Goal: Find specific page/section: Find specific page/section

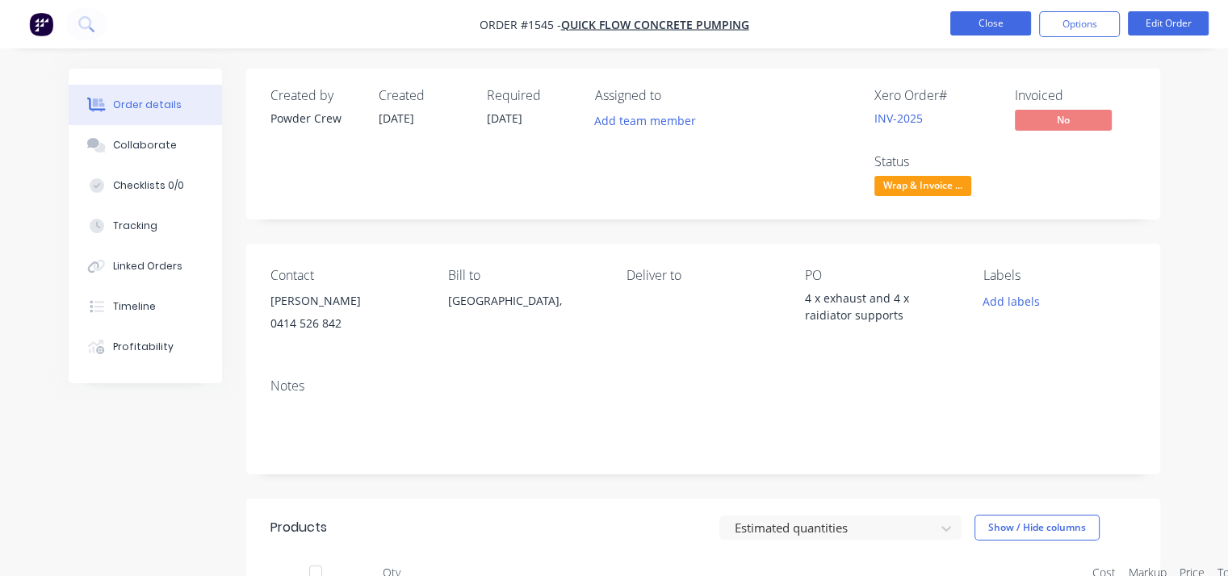
click at [977, 29] on button "Close" at bounding box center [990, 23] width 81 height 24
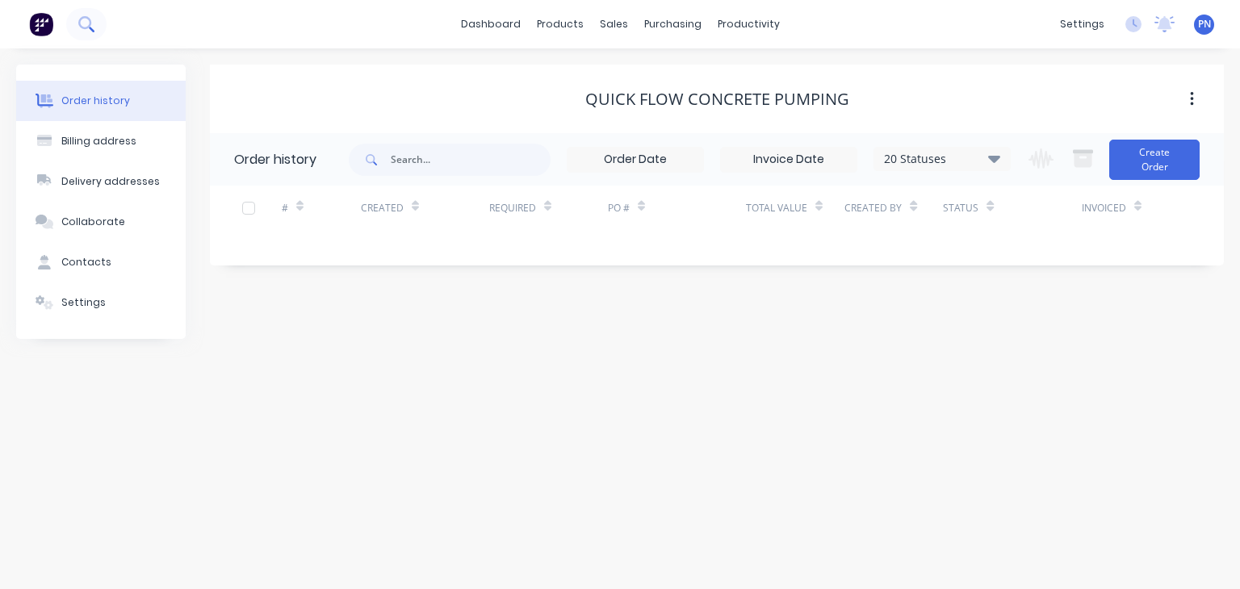
click at [98, 31] on button at bounding box center [86, 24] width 40 height 32
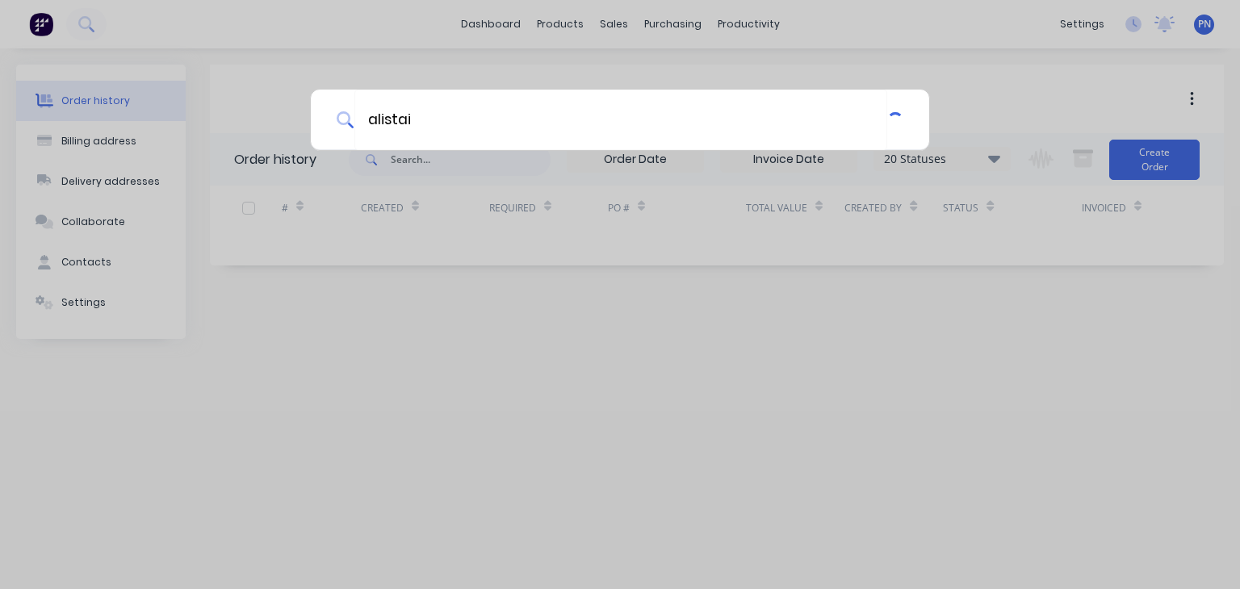
type input "[PERSON_NAME]"
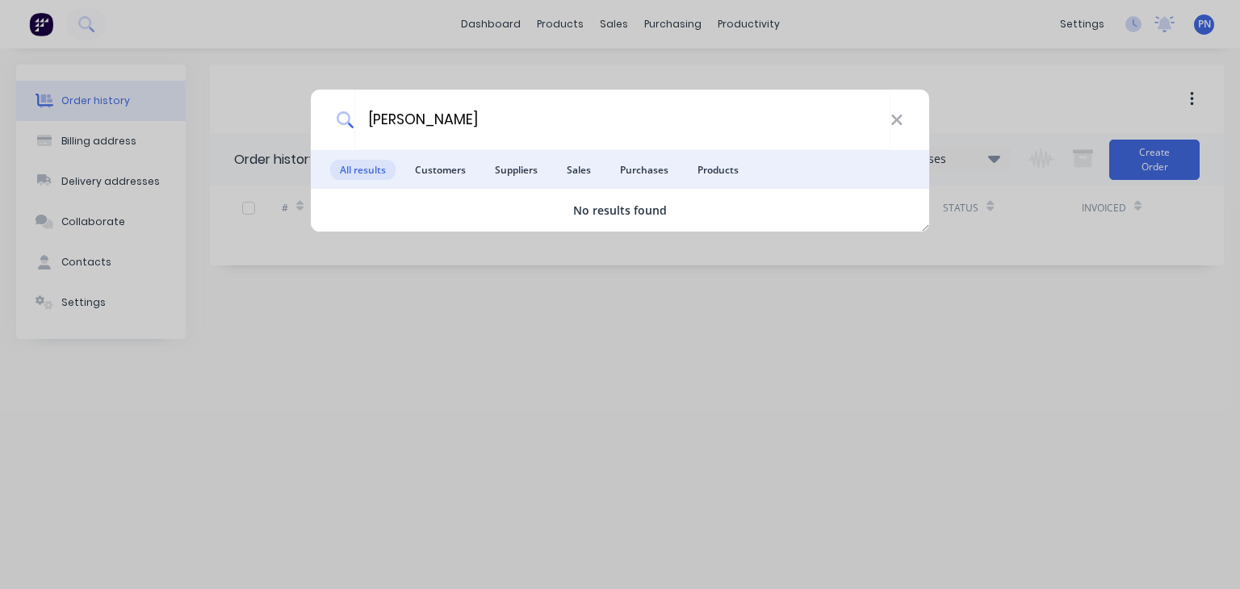
drag, startPoint x: 443, startPoint y: 119, endPoint x: 296, endPoint y: 118, distance: 147.0
click at [296, 118] on div "alistair All results Customers Suppliers Sales Purchases Products No results fo…" at bounding box center [620, 294] width 1240 height 589
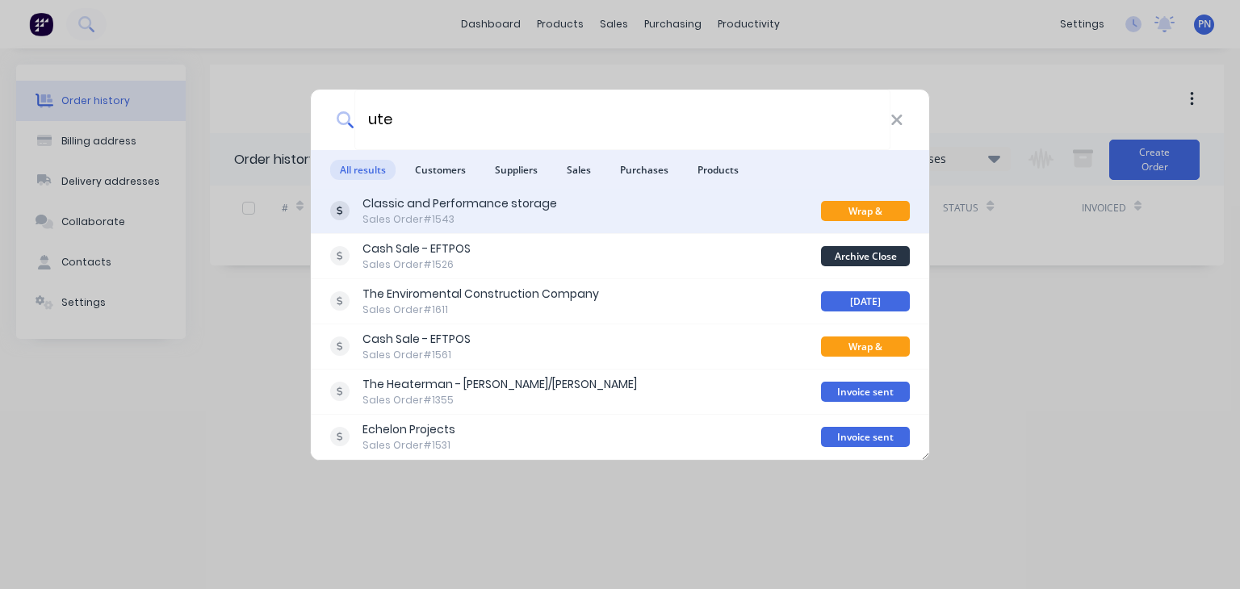
type input "ute"
click at [394, 201] on div "Classic and Performance storage" at bounding box center [460, 203] width 195 height 17
